Goal: Task Accomplishment & Management: Manage account settings

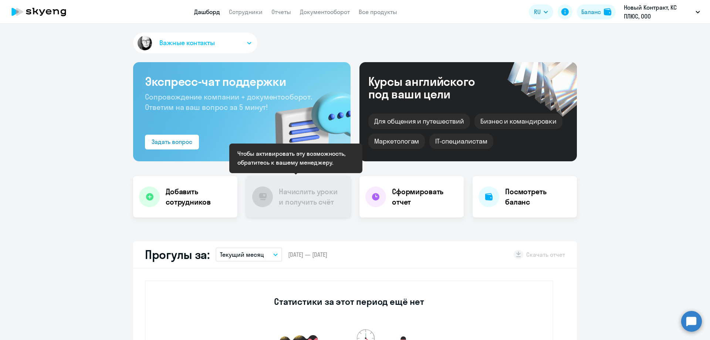
click at [310, 205] on h4 "Начислить уроки и получить счёт" at bounding box center [311, 196] width 64 height 21
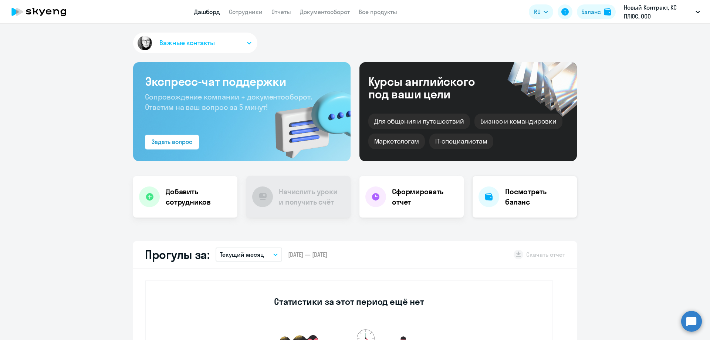
click at [530, 194] on h4 "Посмотреть баланс" at bounding box center [538, 196] width 66 height 21
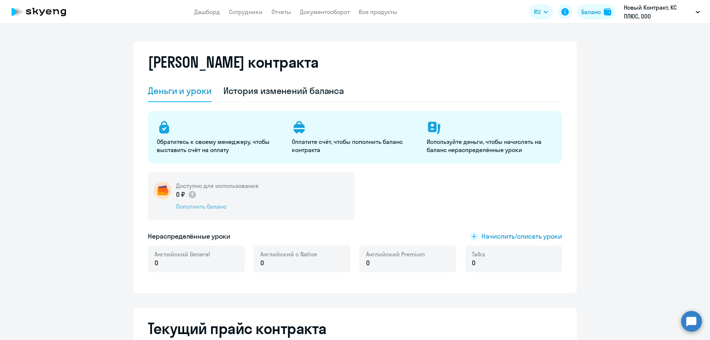
click at [211, 204] on div "Пополнить баланс" at bounding box center [217, 206] width 83 height 8
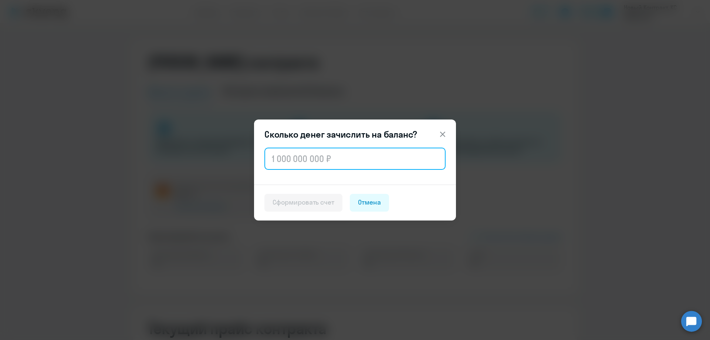
click at [310, 163] on input "text" at bounding box center [355, 159] width 181 height 22
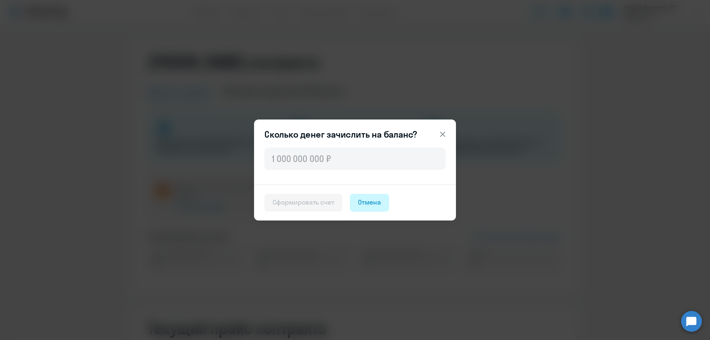
click at [385, 197] on button "Отмена" at bounding box center [369, 203] width 39 height 18
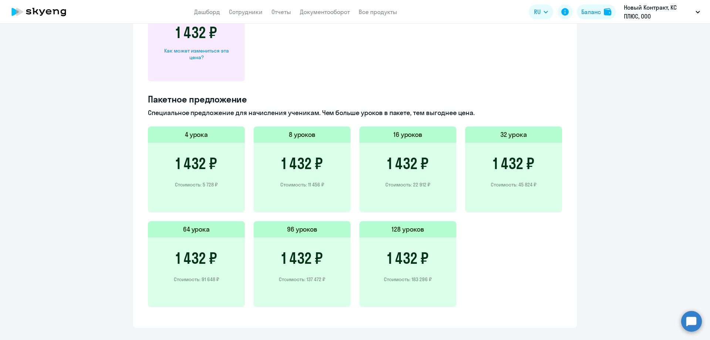
scroll to position [259, 0]
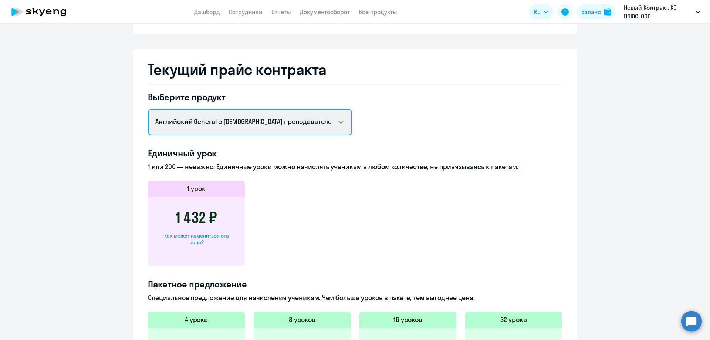
click at [286, 125] on select "Английский General с русскоговорящим преподавателем Английский General с [DEMOG…" at bounding box center [250, 122] width 204 height 27
select select "english_adult_not_native_speaker_premium"
click at [148, 109] on select "Английский General с русскоговорящим преподавателем Английский General с [DEMOG…" at bounding box center [250, 122] width 204 height 27
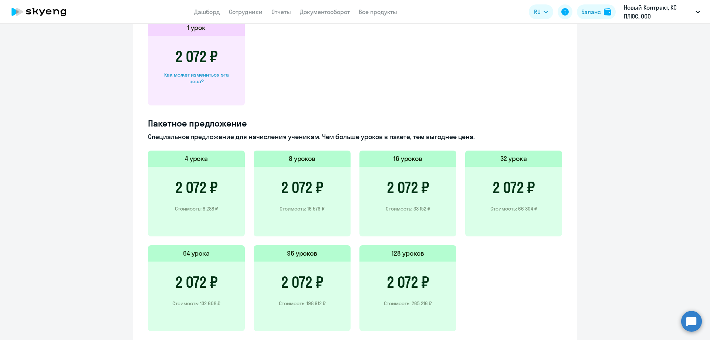
scroll to position [407, 0]
